Goal: Information Seeking & Learning: Find specific fact

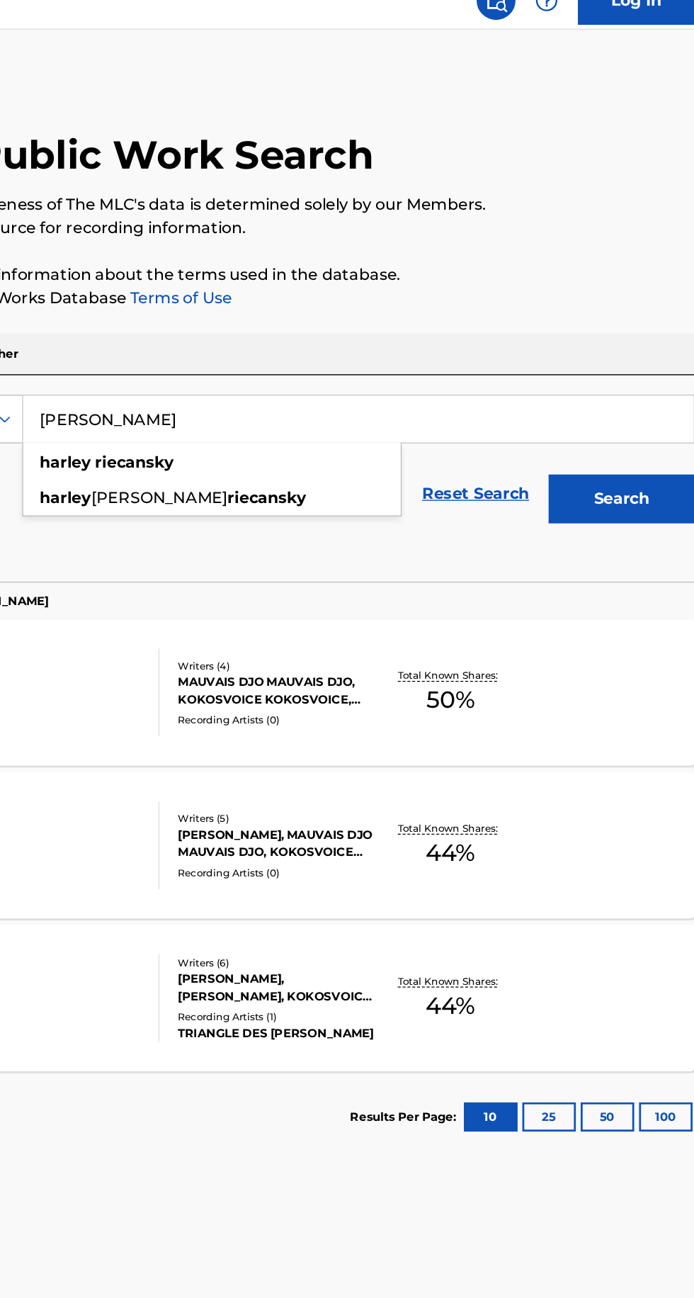
type input "Harley Riecansky"
click at [622, 384] on button "Search" at bounding box center [624, 383] width 106 height 35
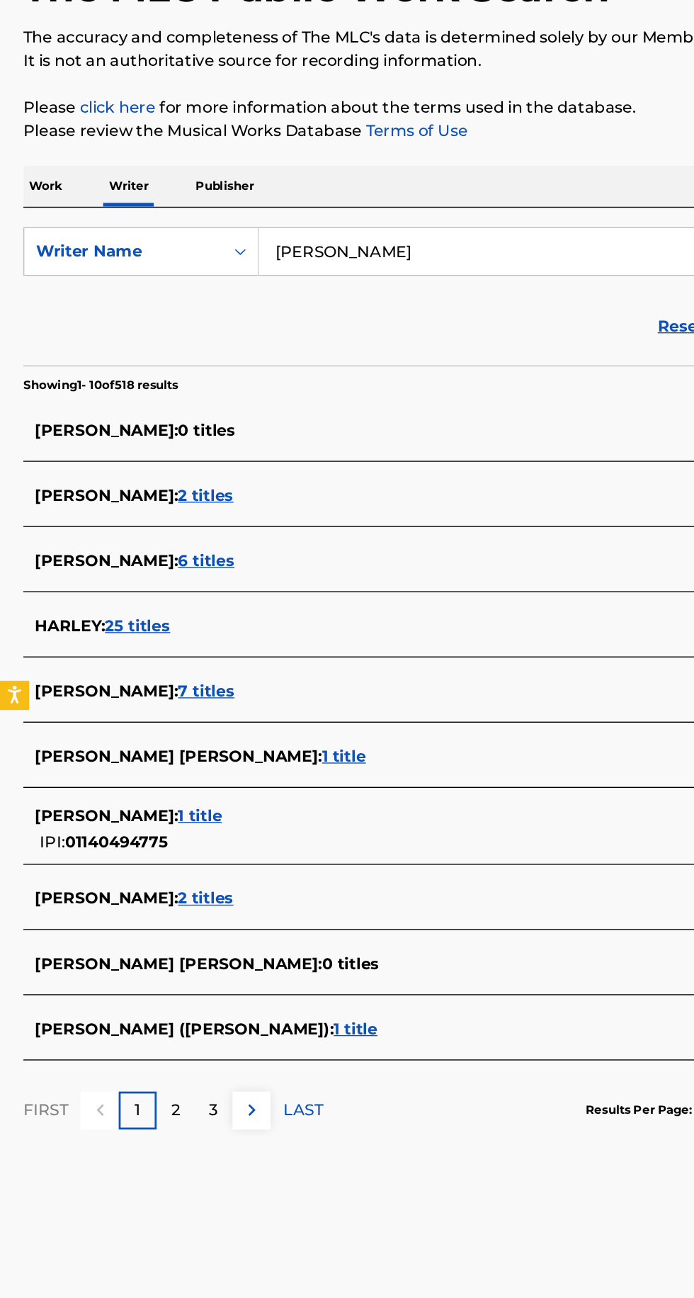
click at [170, 798] on span "2 titles" at bounding box center [150, 796] width 40 height 13
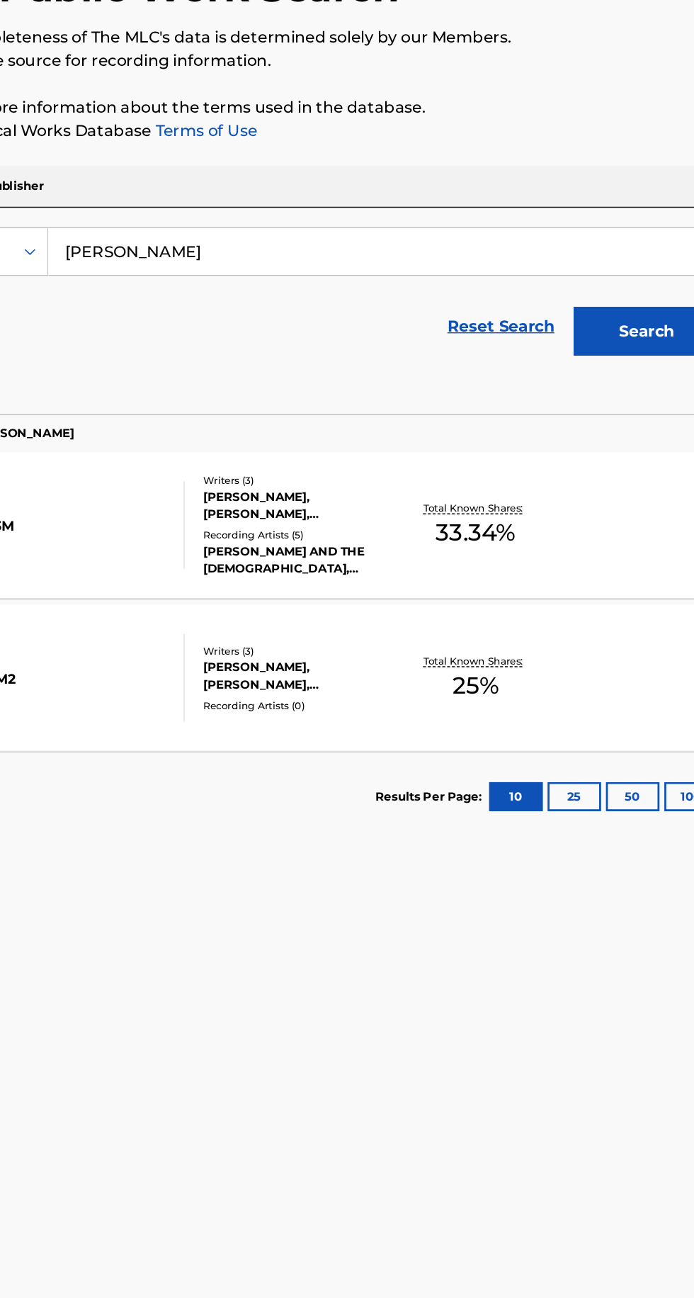
click at [448, 643] on div "Total Known Shares: 25 %" at bounding box center [499, 636] width 110 height 43
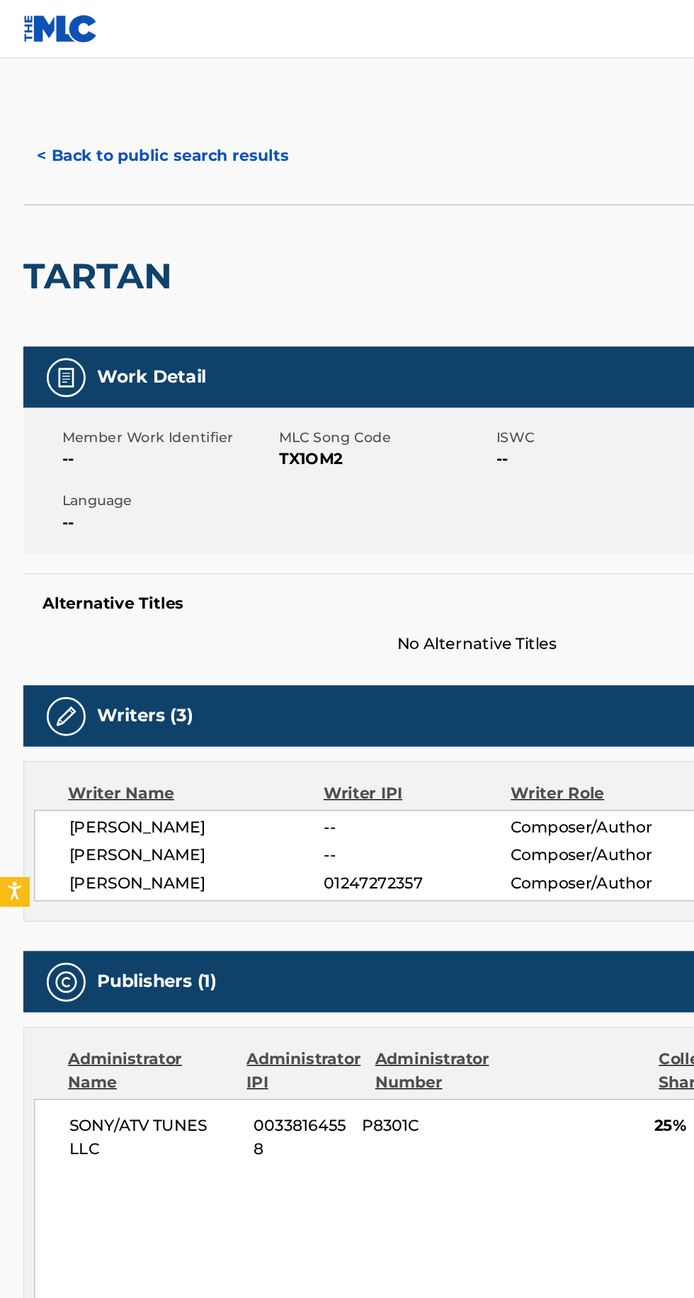
click at [149, 123] on button "< Back to public search results" at bounding box center [118, 113] width 203 height 35
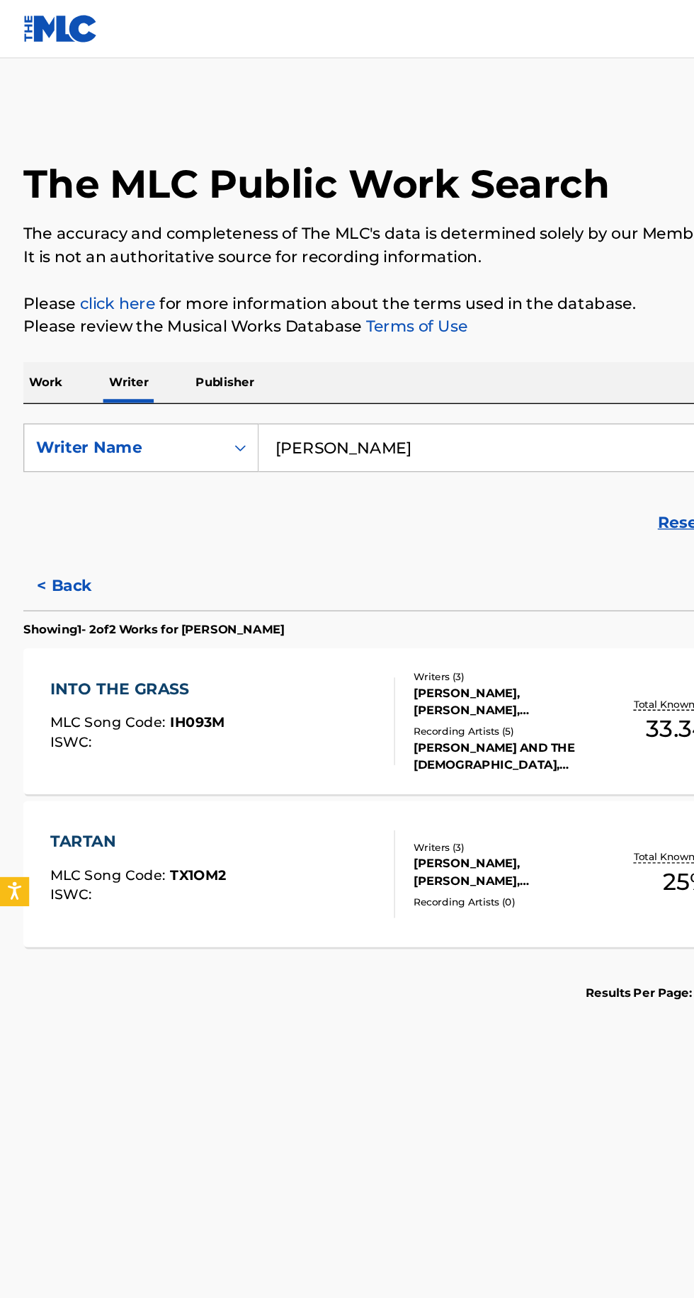
click at [343, 512] on div "HARLEY RIECANSKY, ANGEL ADLEY, HENRY BREWER" at bounding box center [372, 511] width 143 height 26
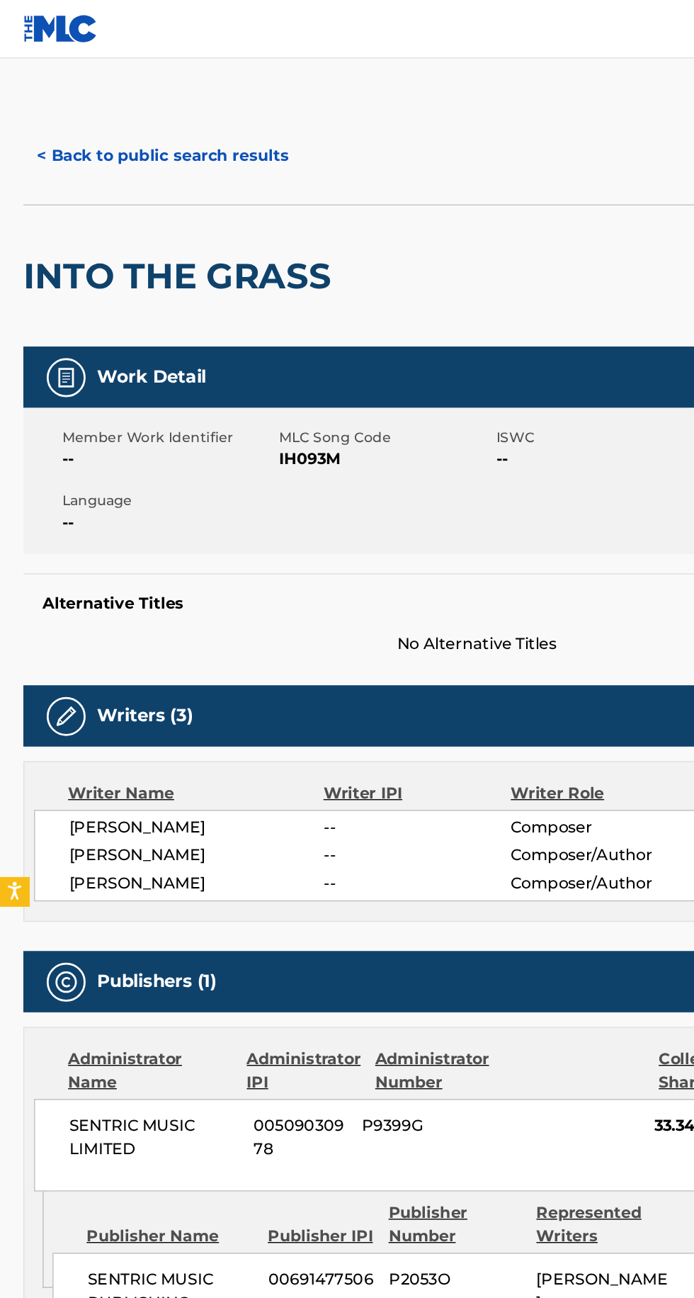
click at [390, 1] on nav "Log In" at bounding box center [347, 21] width 694 height 43
click at [187, 98] on button "< Back to public search results" at bounding box center [118, 113] width 203 height 35
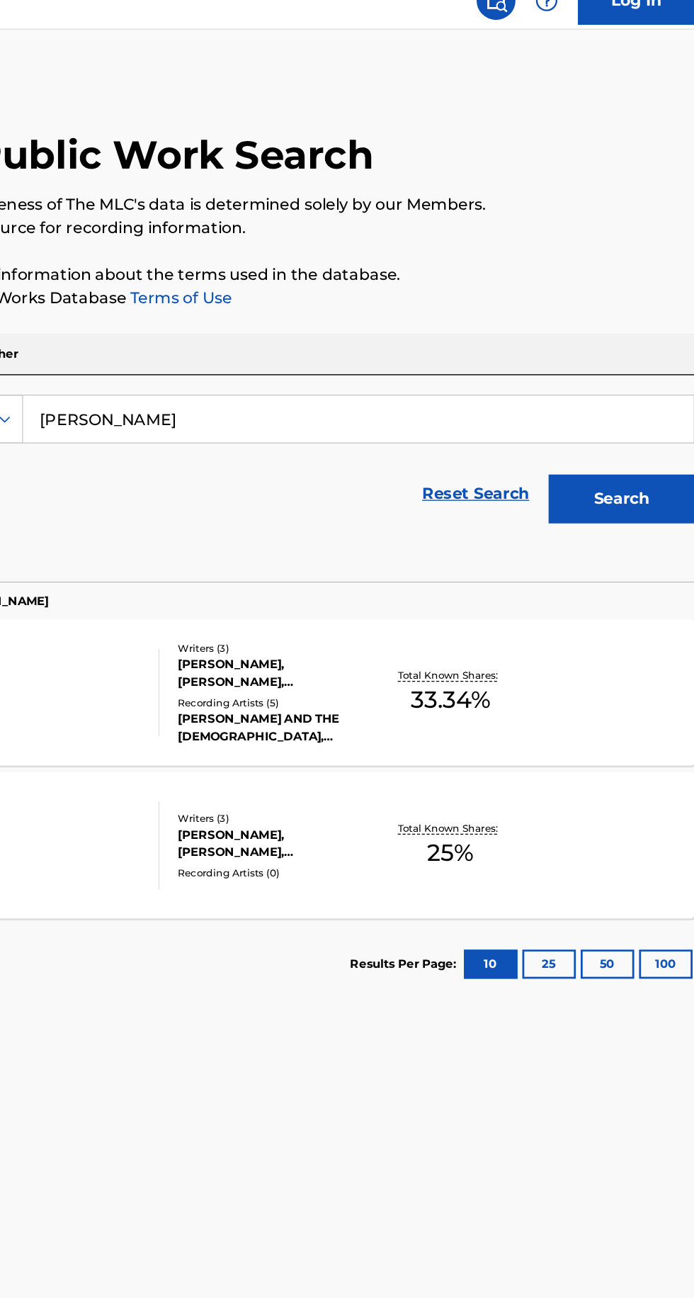
type input "T"
click at [583, 238] on p "Please review the Musical Works Database Terms of Use" at bounding box center [347, 238] width 660 height 17
click at [619, 386] on button "Search" at bounding box center [624, 383] width 106 height 35
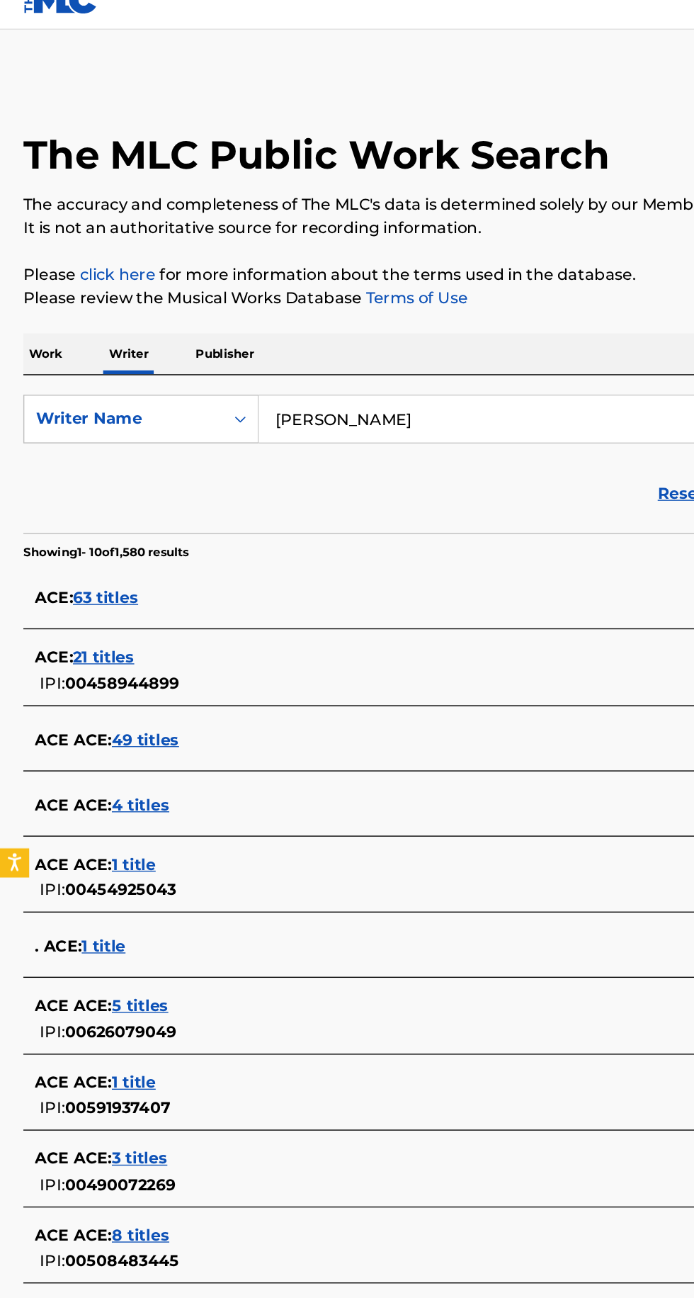
click at [422, 523] on div "ACE : 21 titles IPI: 00458944899" at bounding box center [329, 509] width 606 height 36
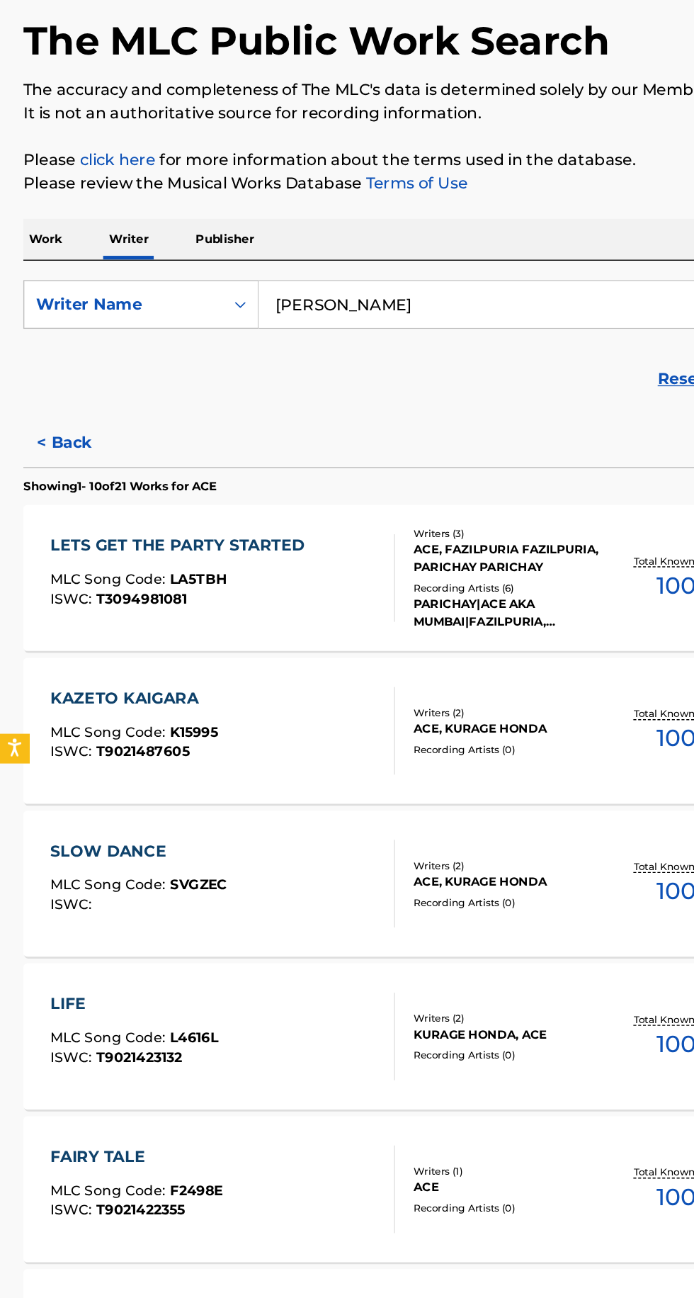
click at [53, 423] on button "< Back" at bounding box center [59, 426] width 85 height 35
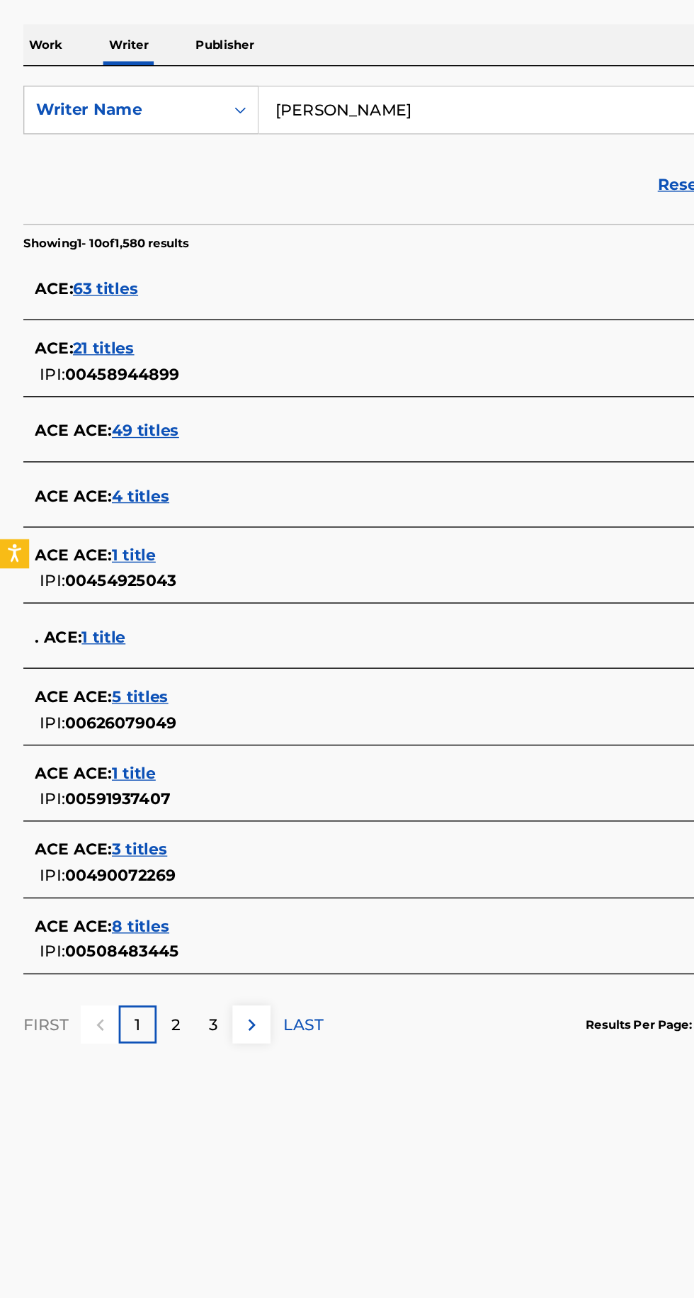
click at [125, 995] on p "2" at bounding box center [128, 991] width 6 height 17
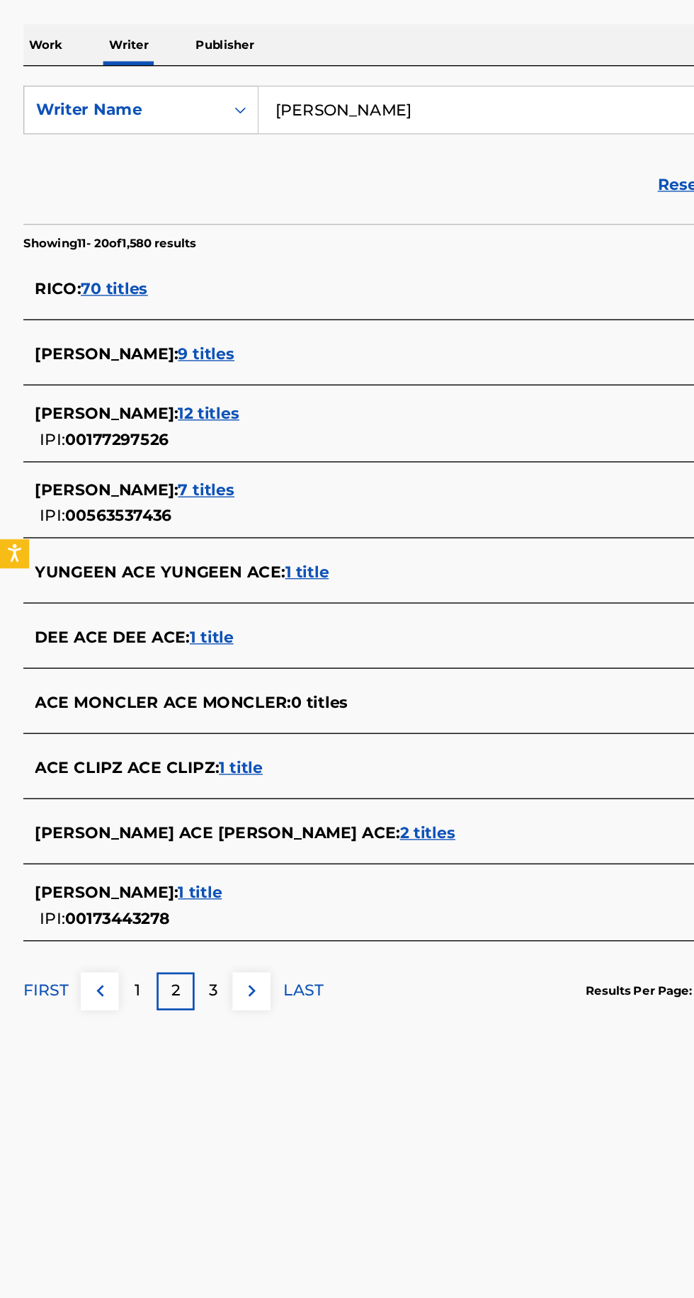
click at [155, 966] on p "3" at bounding box center [155, 967] width 6 height 17
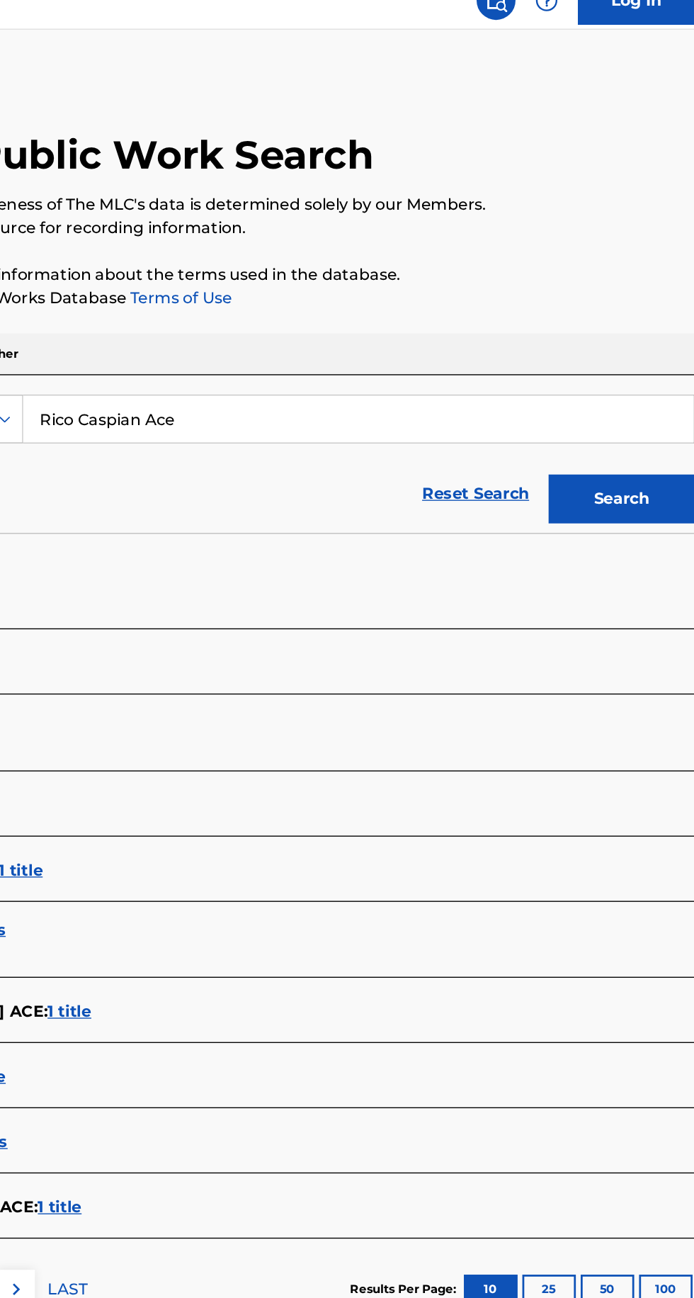
click at [628, 385] on button "Search" at bounding box center [624, 383] width 106 height 35
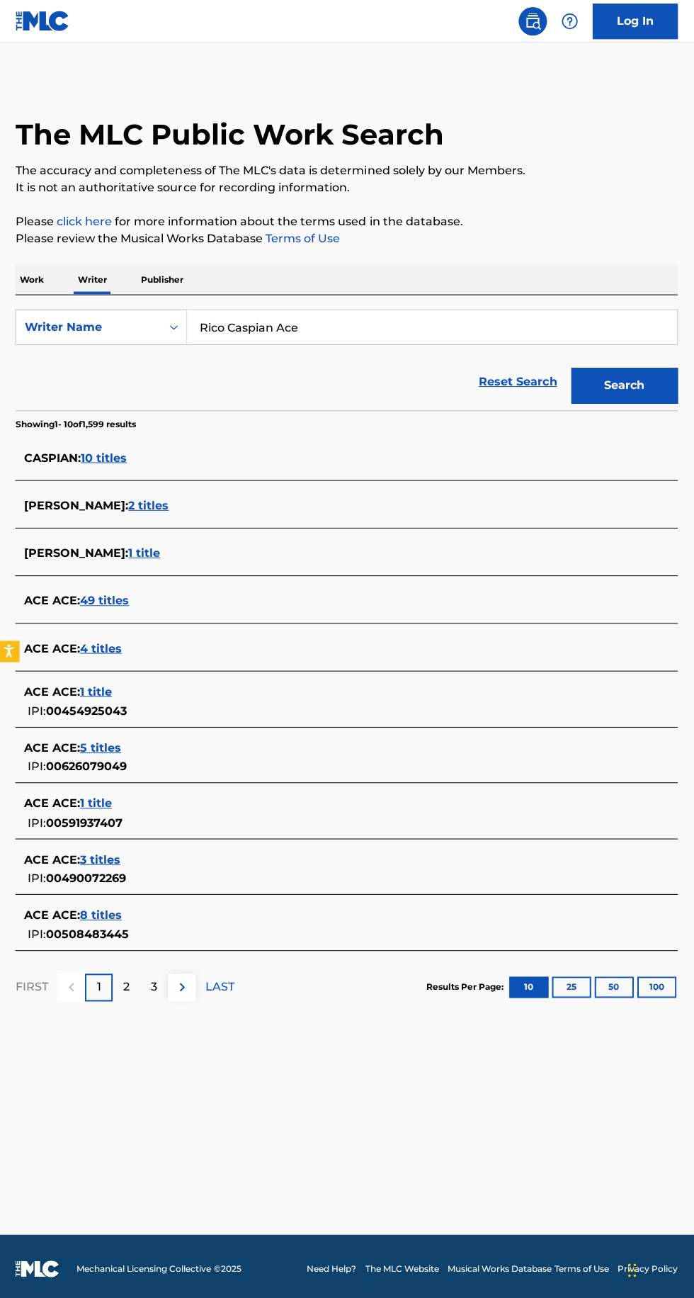
click at [130, 983] on p "2" at bounding box center [128, 983] width 6 height 17
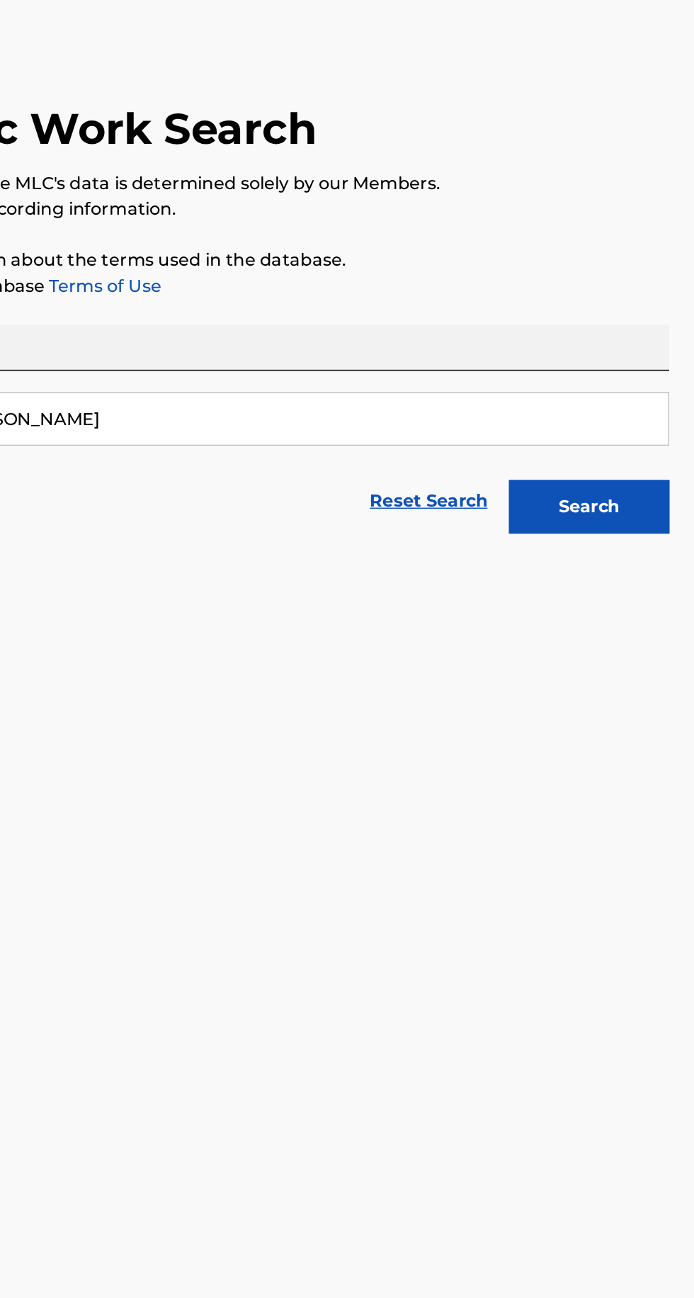
click at [619, 395] on button "Search" at bounding box center [624, 383] width 106 height 35
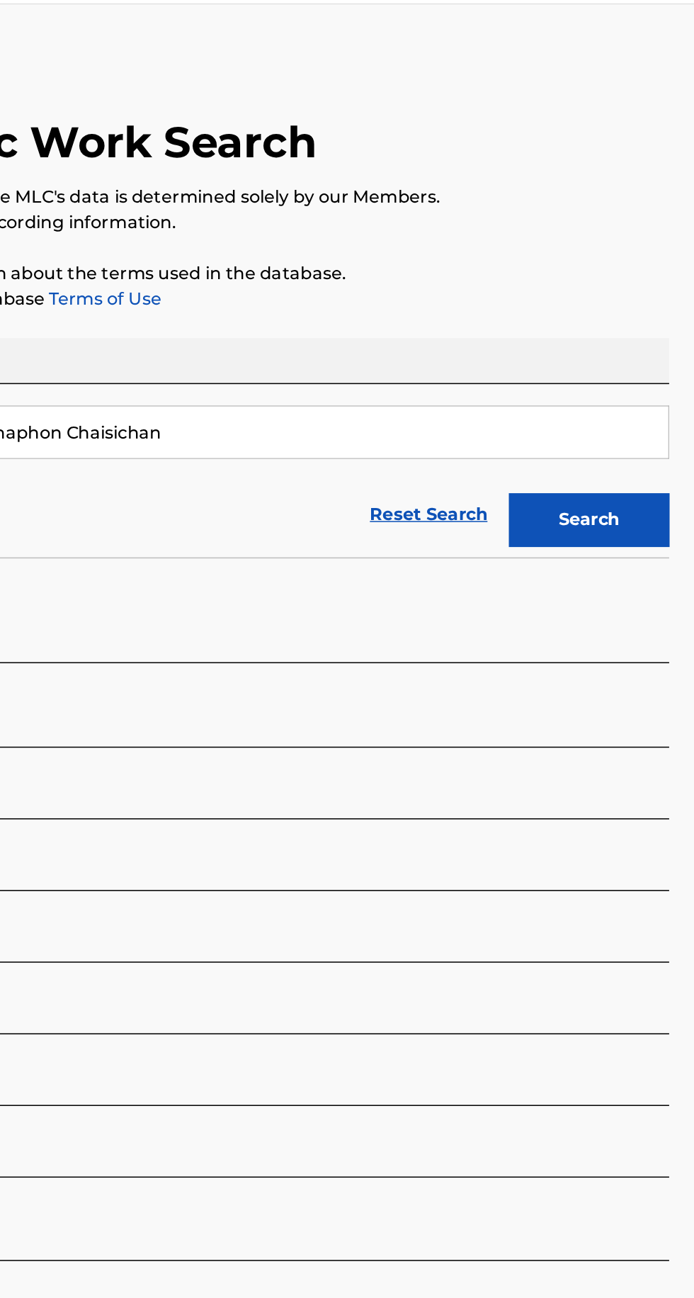
click at [621, 393] on button "Search" at bounding box center [624, 383] width 106 height 35
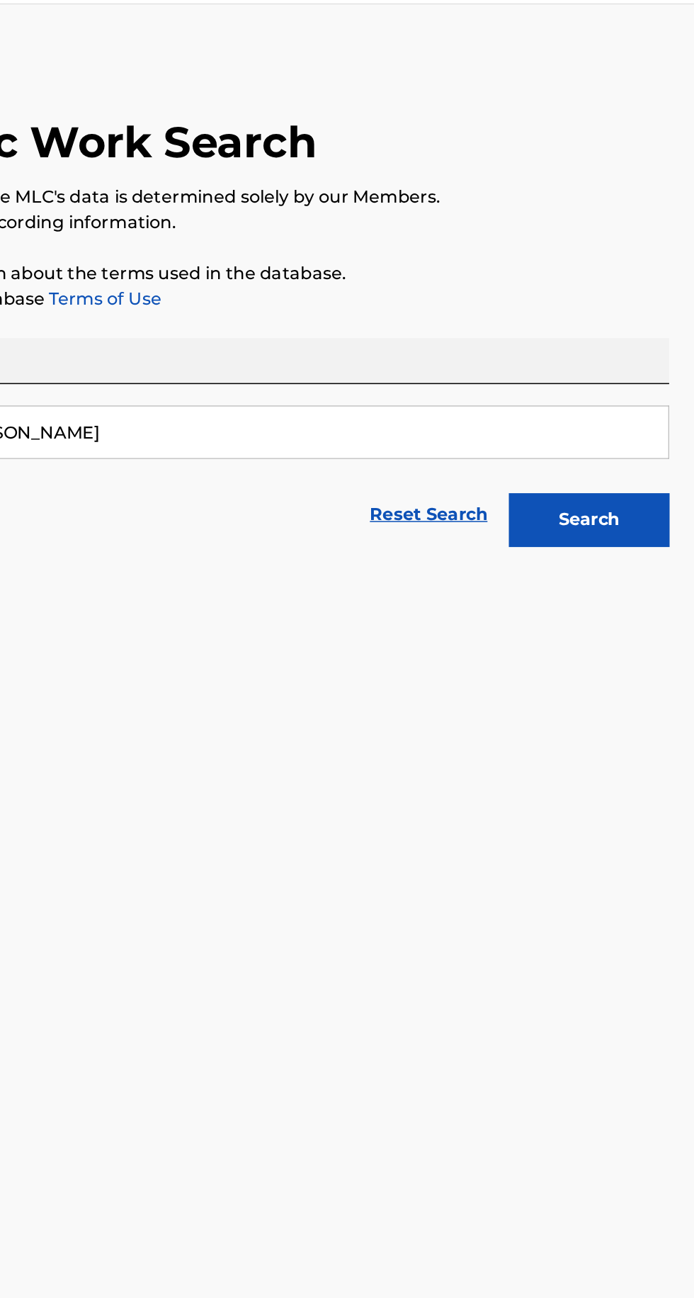
click at [641, 375] on button "Search" at bounding box center [624, 383] width 106 height 35
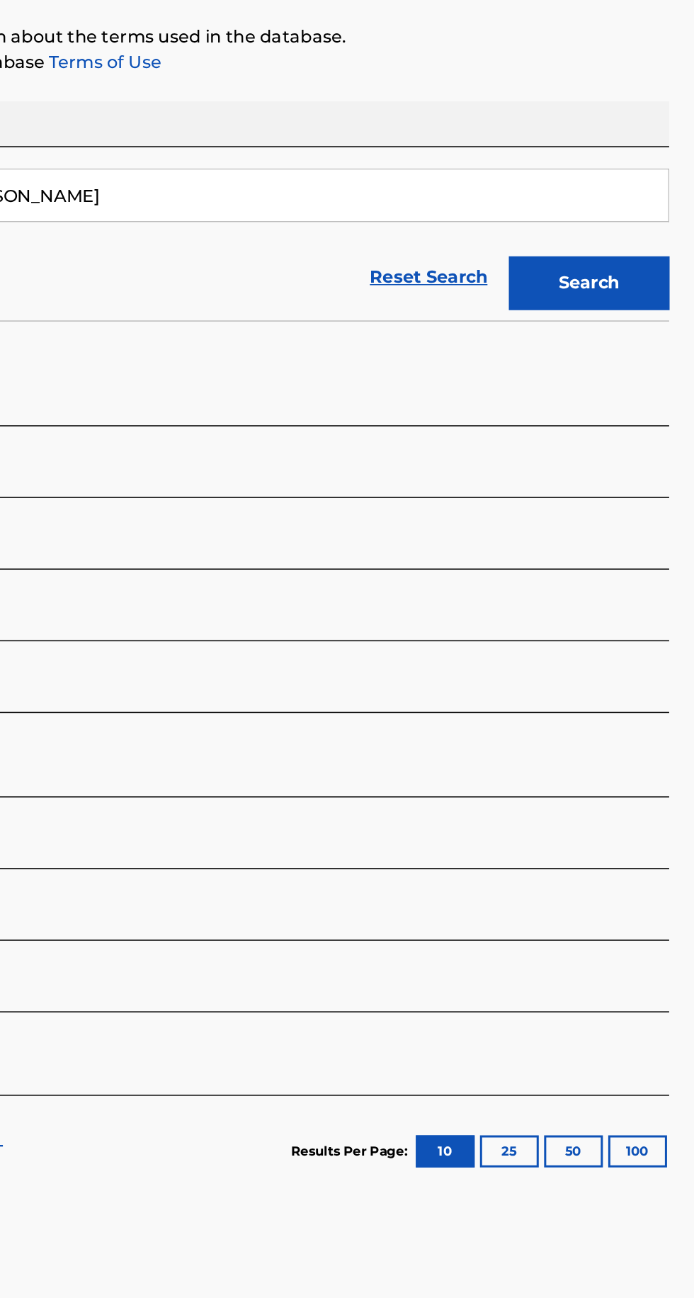
click at [619, 391] on button "Search" at bounding box center [624, 383] width 106 height 35
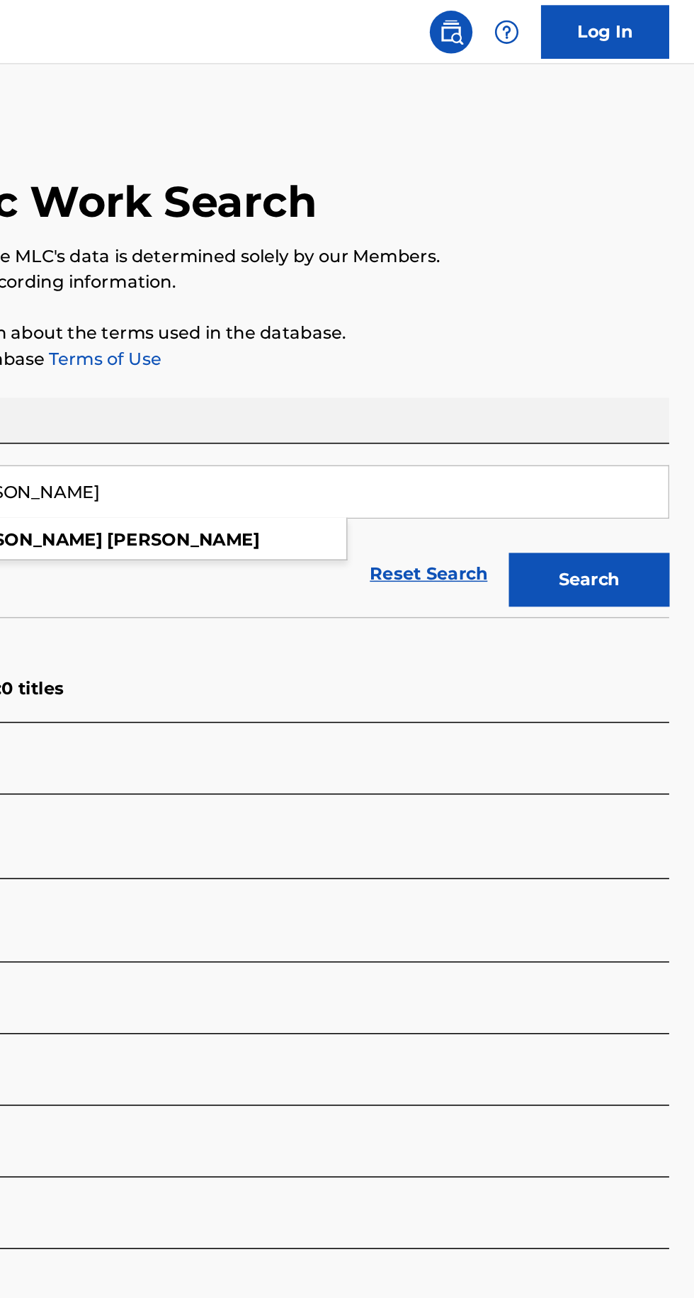
type input "Ayush Gauchan"
click at [626, 380] on button "Search" at bounding box center [624, 383] width 106 height 35
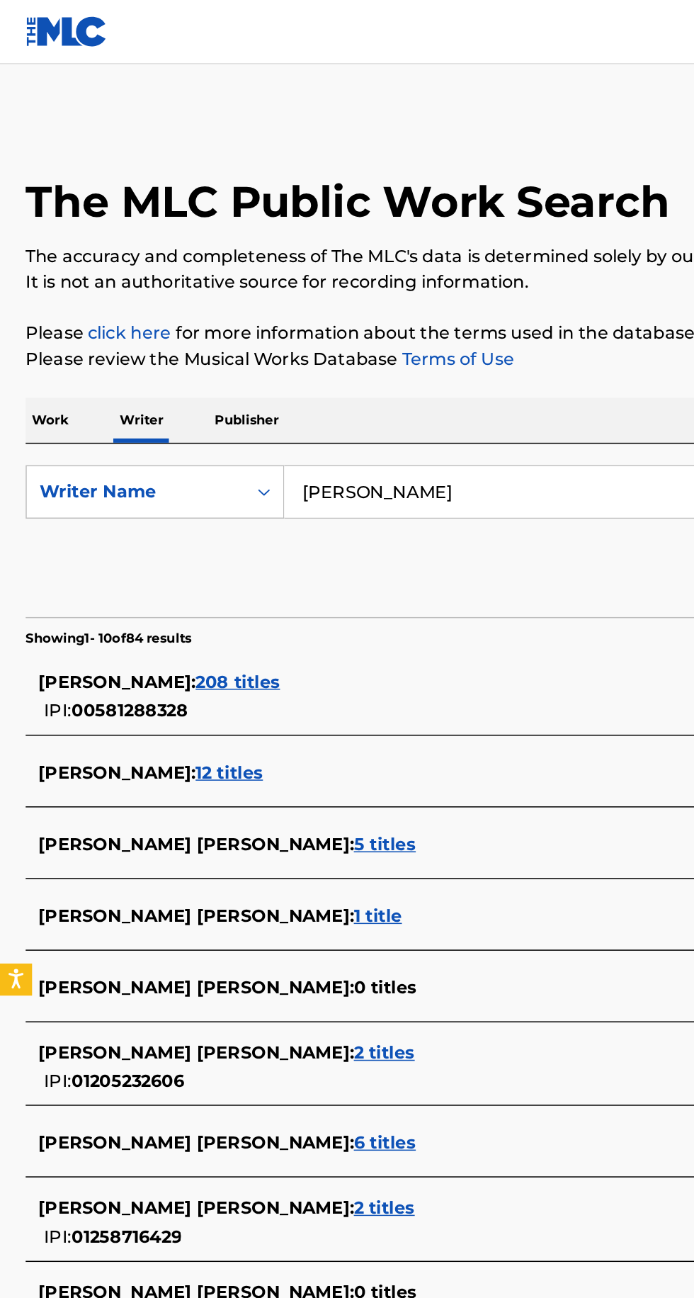
click at [158, 463] on div "ADIT GAUCHAN : 208 titles IPI: 00581288328" at bounding box center [329, 462] width 606 height 36
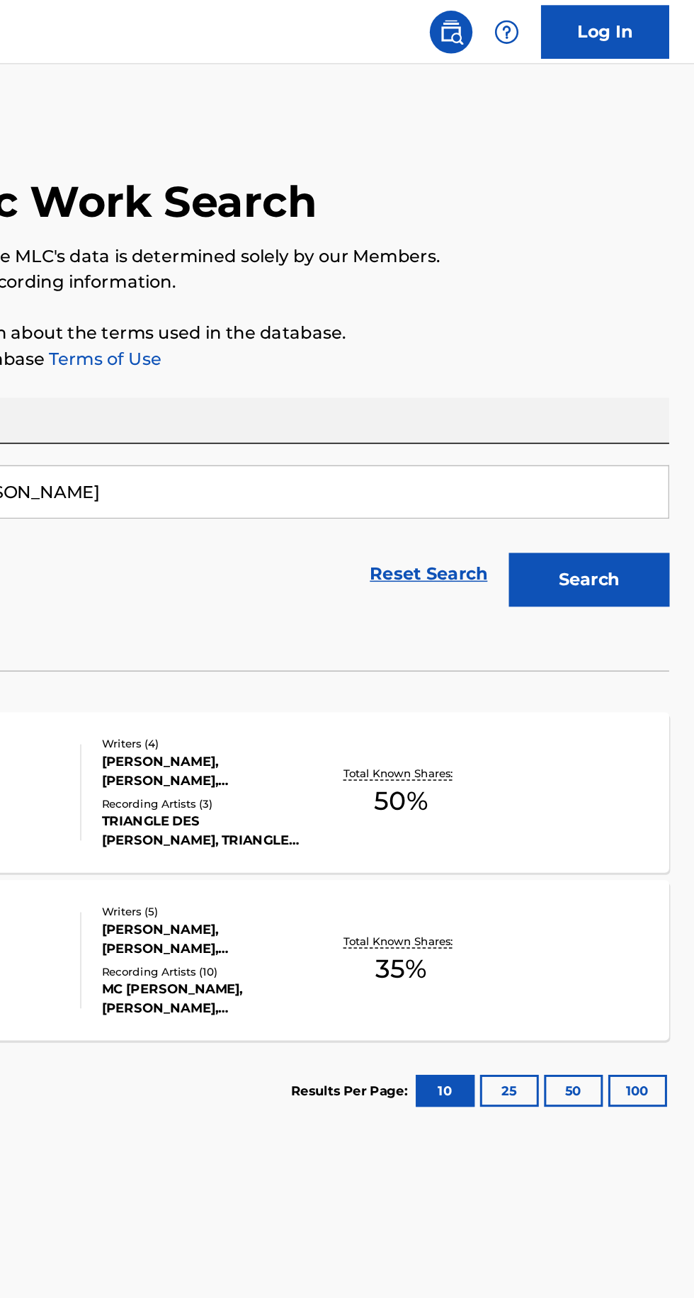
click at [626, 366] on button "Search" at bounding box center [624, 383] width 106 height 35
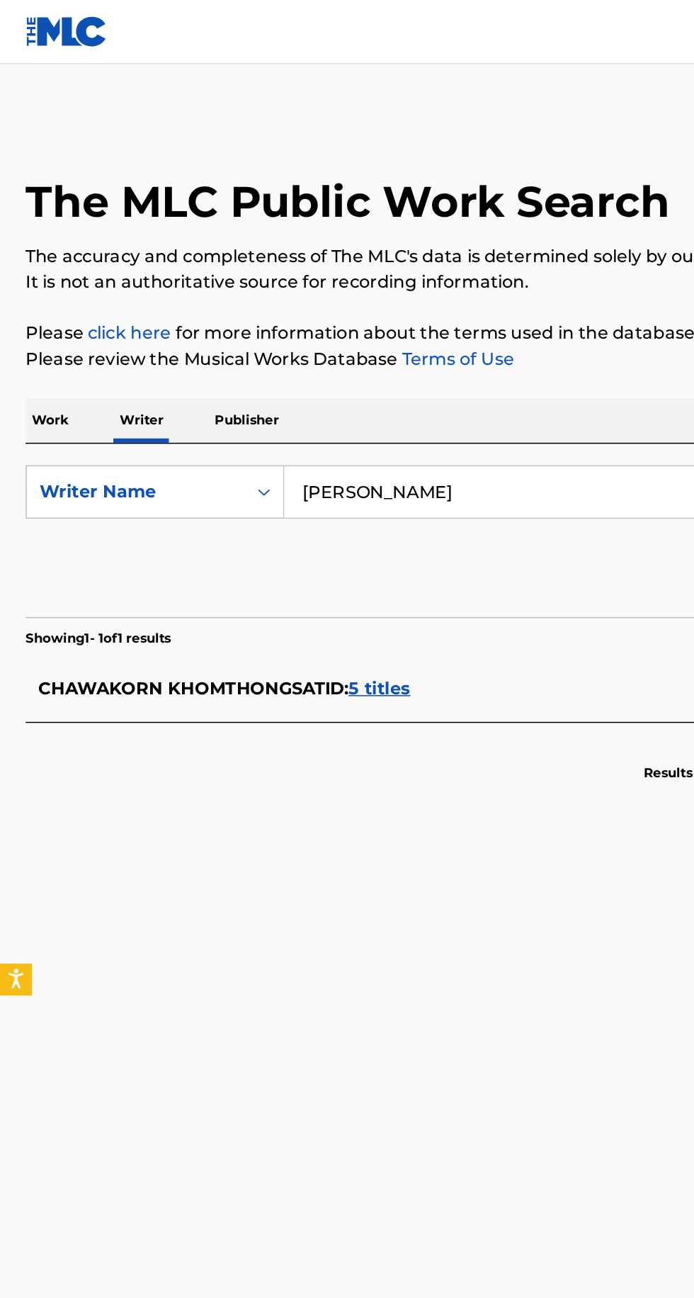
click at [257, 449] on span "5 titles" at bounding box center [251, 455] width 41 height 13
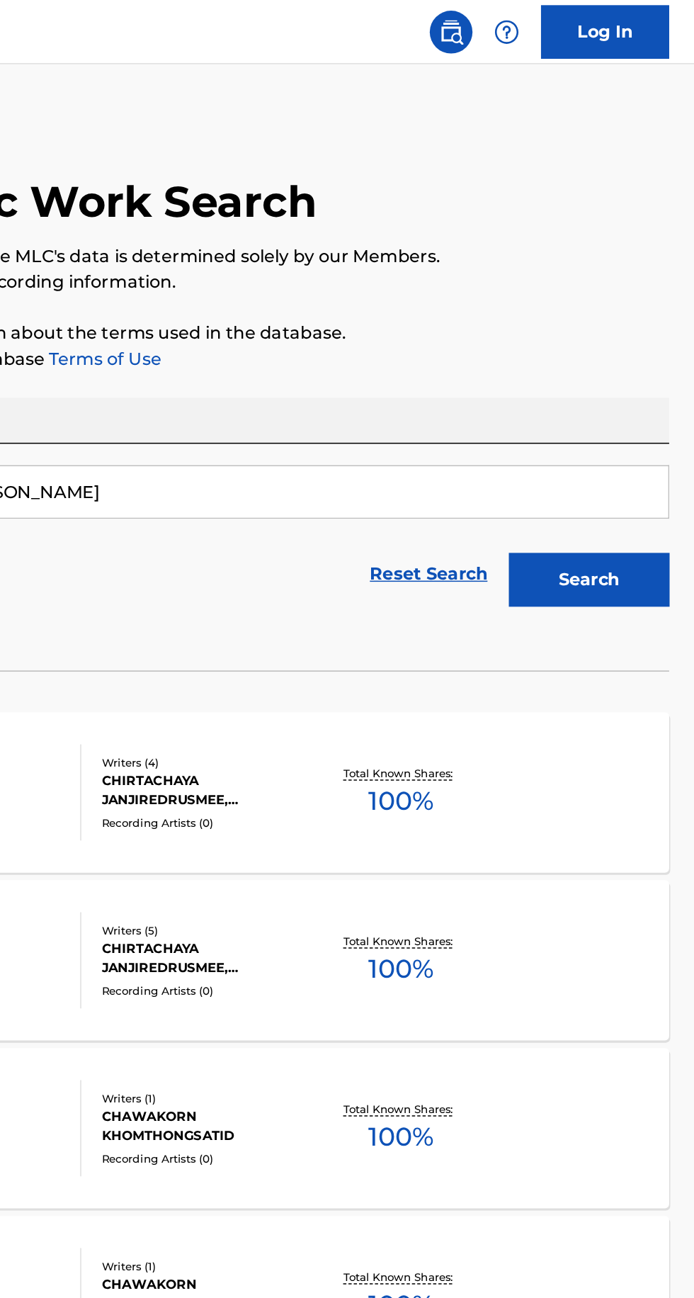
type input "[PERSON_NAME]"
click at [626, 378] on button "Search" at bounding box center [624, 383] width 106 height 35
